Goal: Task Accomplishment & Management: Use online tool/utility

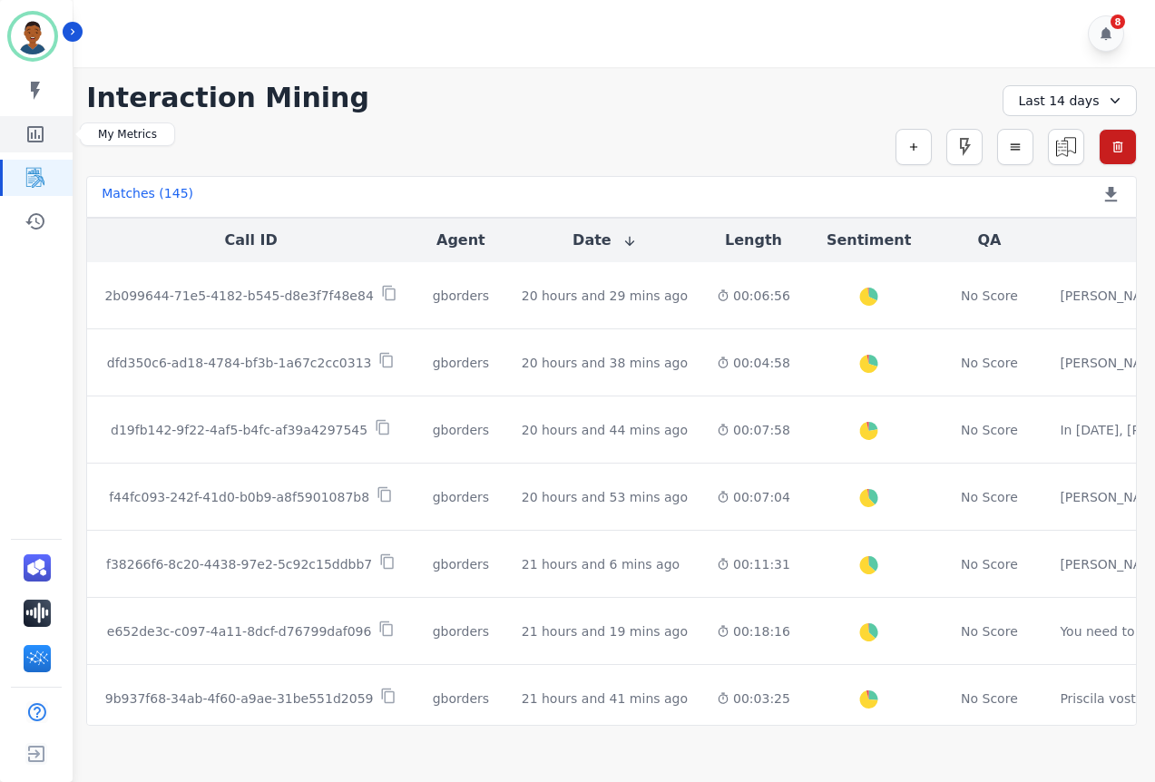
click at [31, 133] on icon "Sidebar" at bounding box center [35, 134] width 16 height 16
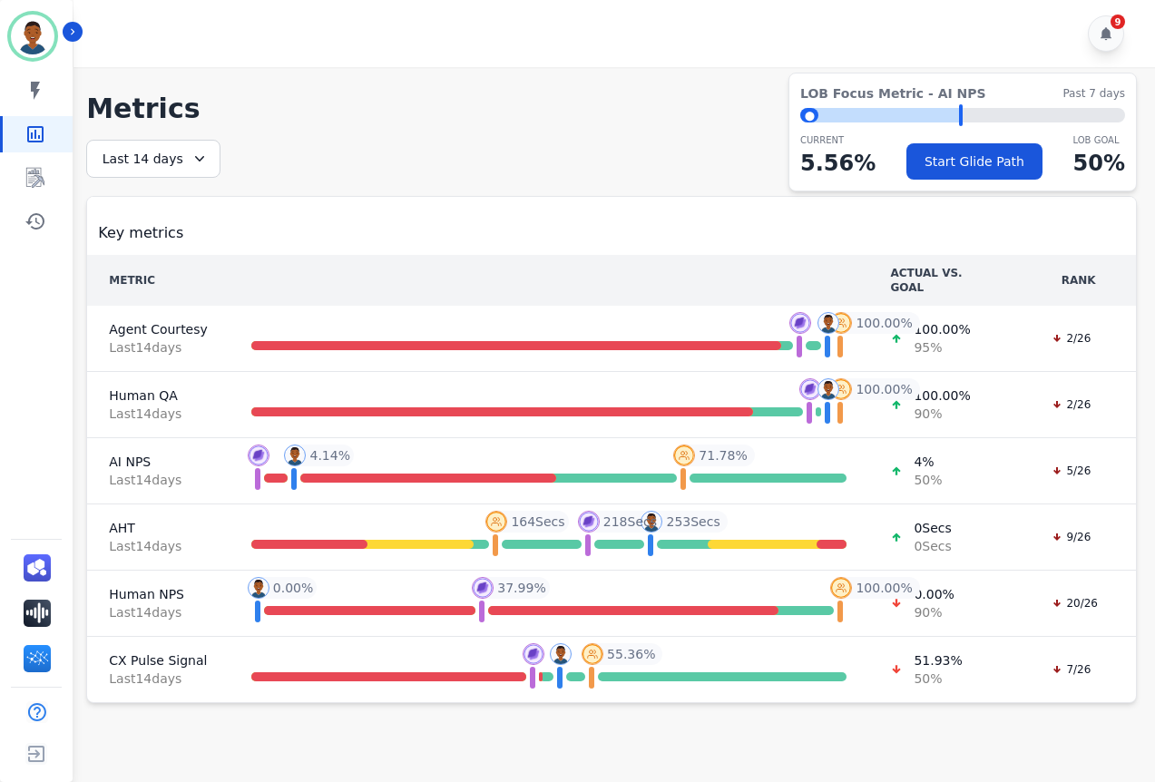
click at [196, 157] on icon at bounding box center [199, 158] width 9 height 5
click at [142, 270] on li "Last 7 days" at bounding box center [165, 269] width 91 height 18
